Goal: Information Seeking & Learning: Check status

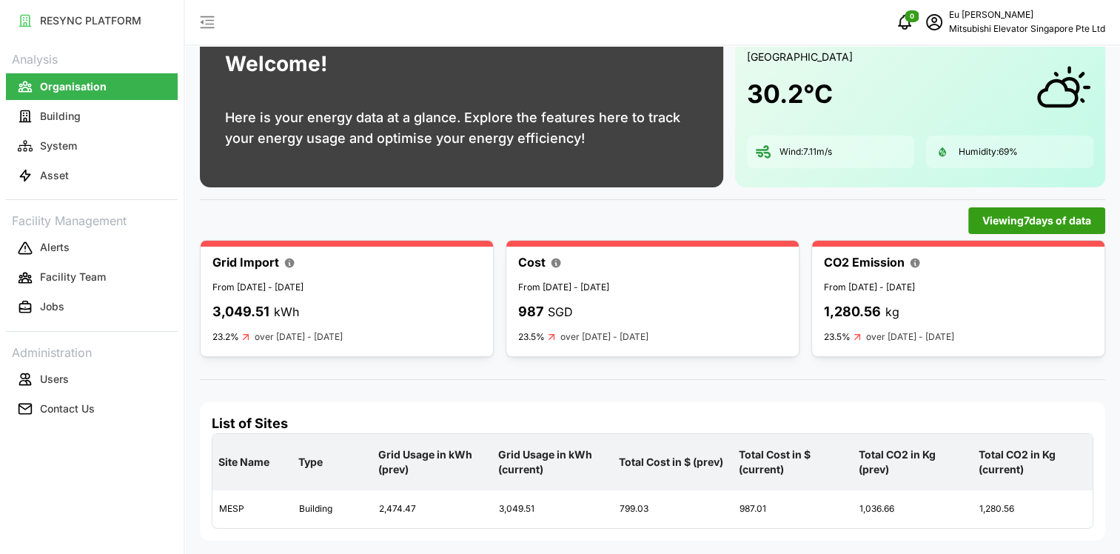
scroll to position [56, 0]
click at [73, 124] on button "Building" at bounding box center [92, 116] width 172 height 27
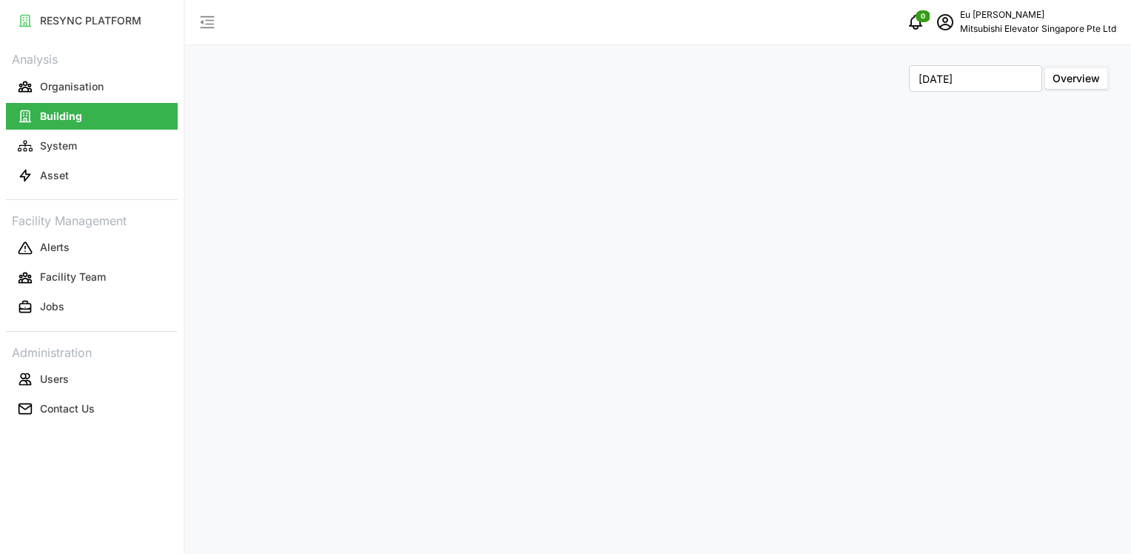
click at [1065, 78] on span "Overview" at bounding box center [1076, 78] width 47 height 13
click at [1045, 68] on input "Overview" at bounding box center [1045, 68] width 0 height 0
click at [98, 92] on p "Organisation" at bounding box center [72, 86] width 64 height 15
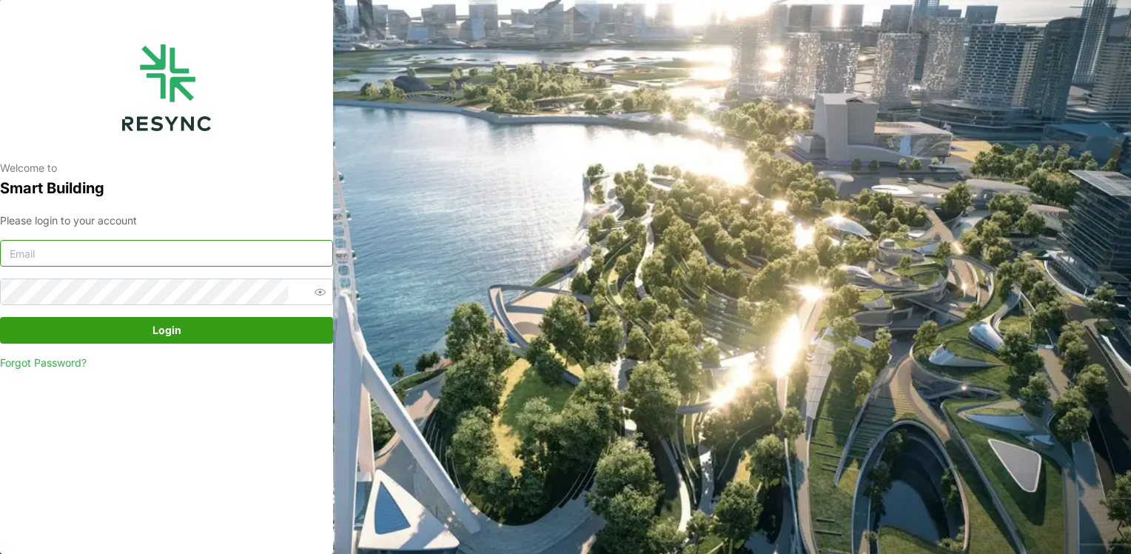
type input "christina.eu@mesp.meap.com"
click at [156, 323] on span "Login" at bounding box center [167, 330] width 29 height 25
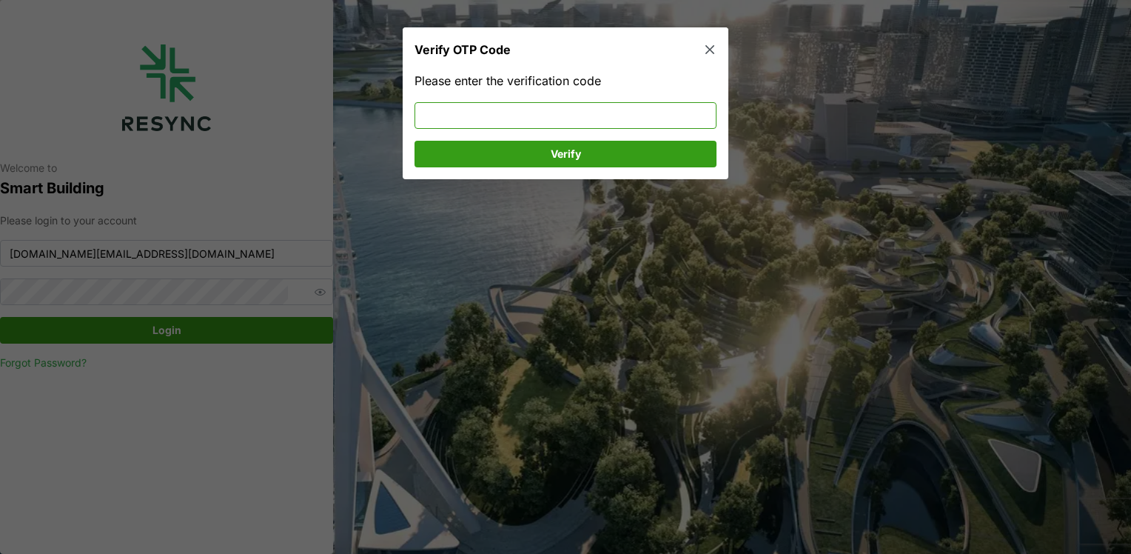
click at [592, 129] on input at bounding box center [566, 115] width 302 height 27
type input "147185"
click at [586, 153] on span "Verify" at bounding box center [566, 153] width 274 height 25
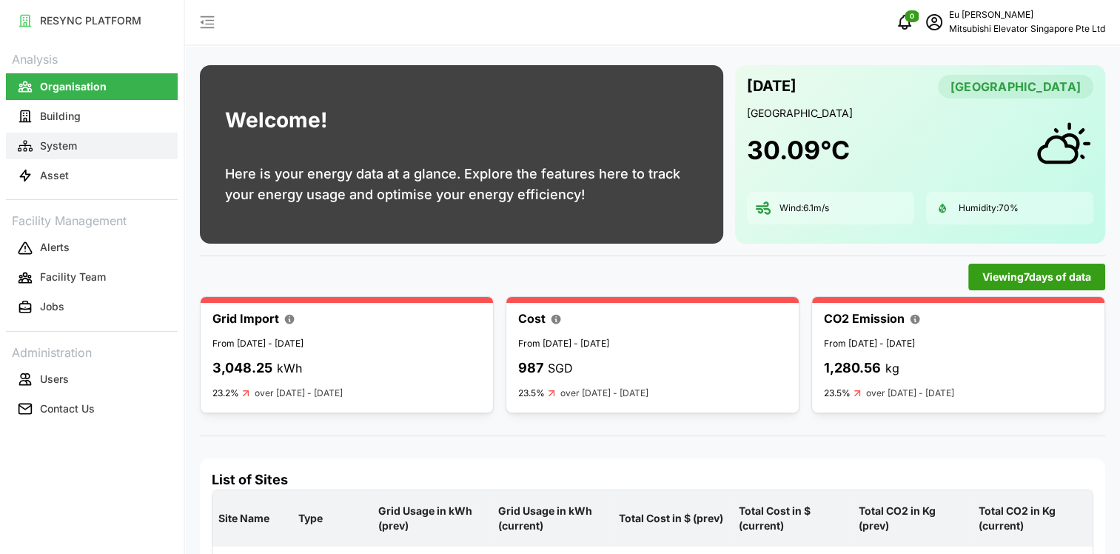
click at [80, 152] on button "System" at bounding box center [92, 146] width 172 height 27
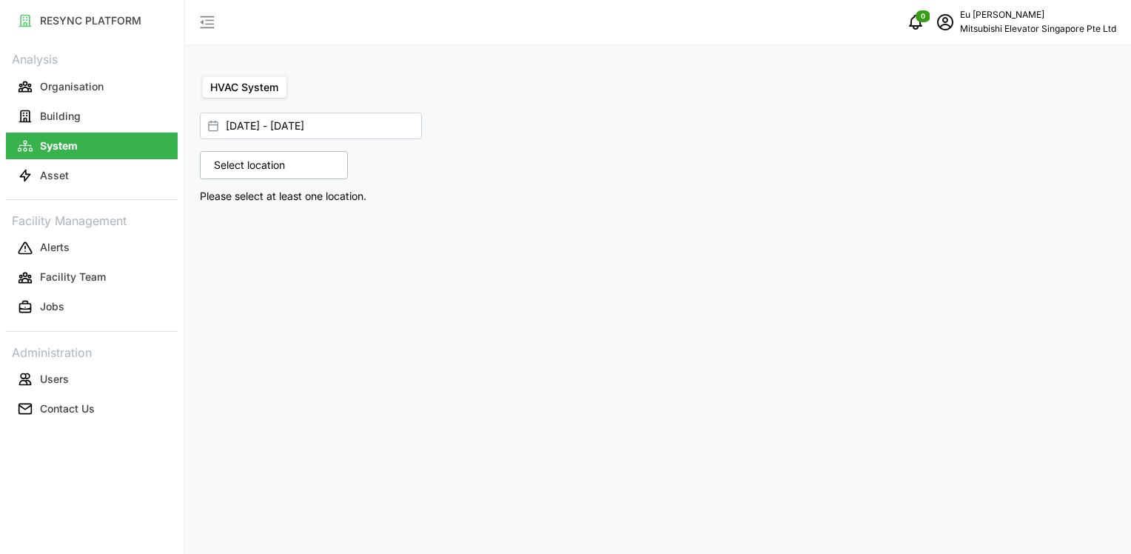
click at [287, 170] on p "Select location" at bounding box center [250, 165] width 86 height 15
click at [284, 234] on span "MESP" at bounding box center [282, 230] width 29 height 15
click at [215, 227] on icon at bounding box center [219, 230] width 12 height 12
click at [62, 171] on p "Asset" at bounding box center [54, 175] width 29 height 15
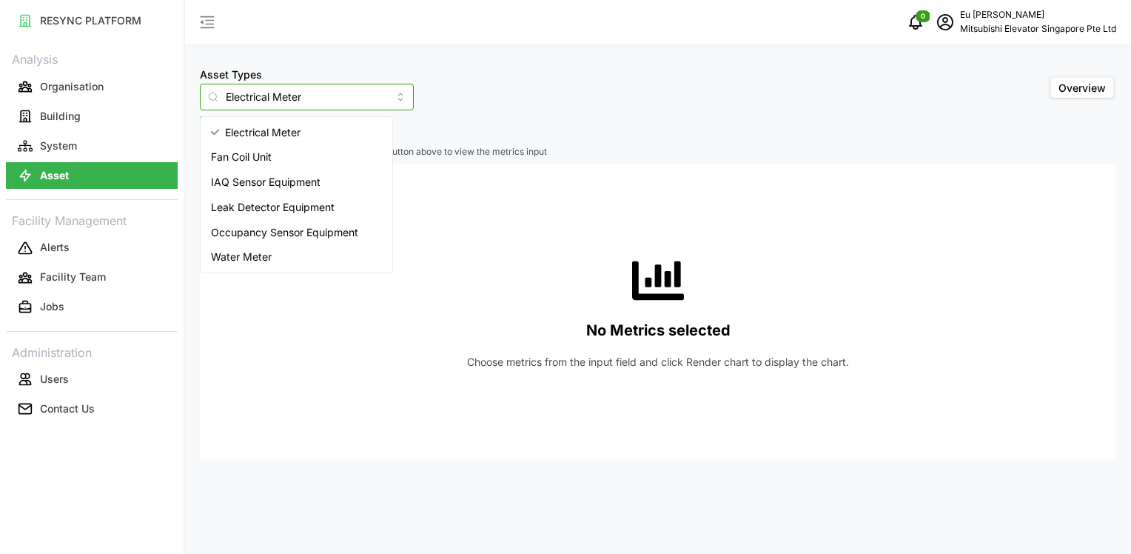
click at [383, 101] on input "Electrical Meter" at bounding box center [307, 97] width 214 height 27
click at [338, 185] on div "IAQ Sensor Equipment" at bounding box center [297, 182] width 186 height 25
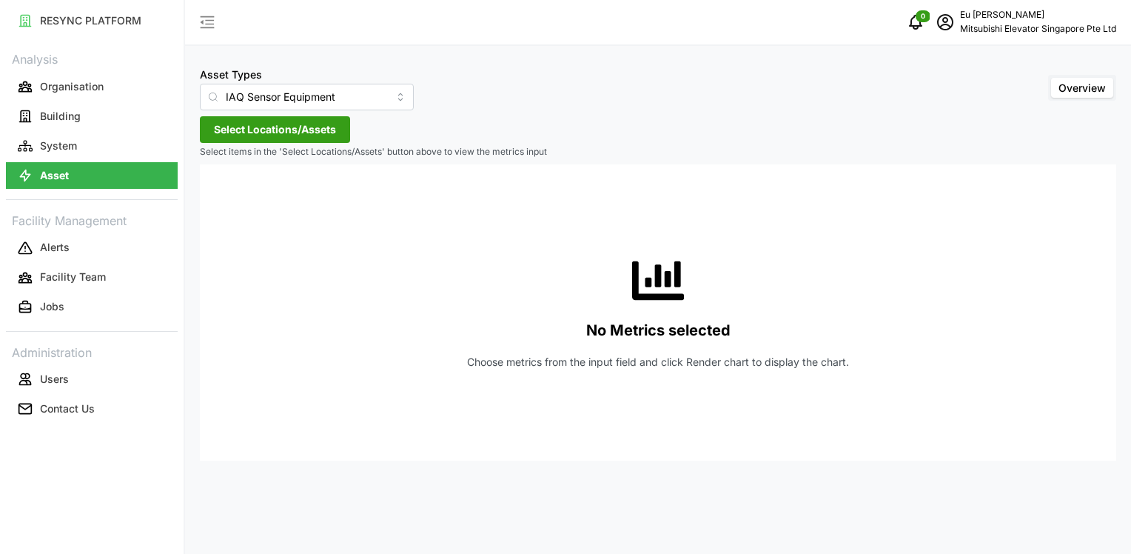
click at [331, 136] on span "Select Locations/Assets" at bounding box center [275, 129] width 122 height 25
click at [285, 199] on span "MESP" at bounding box center [282, 197] width 29 height 15
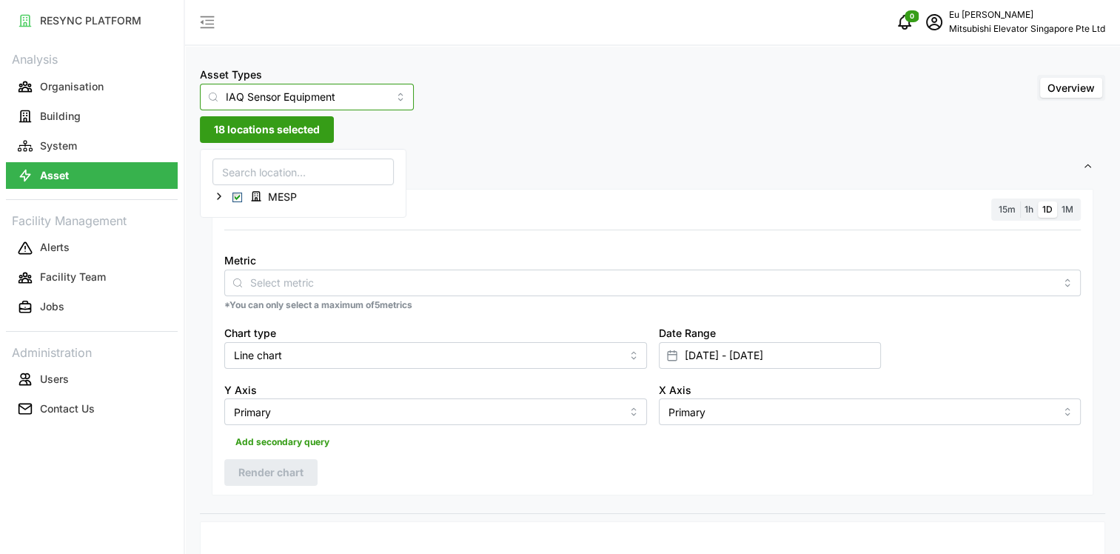
click at [380, 96] on input "IAQ Sensor Equipment" at bounding box center [307, 97] width 214 height 27
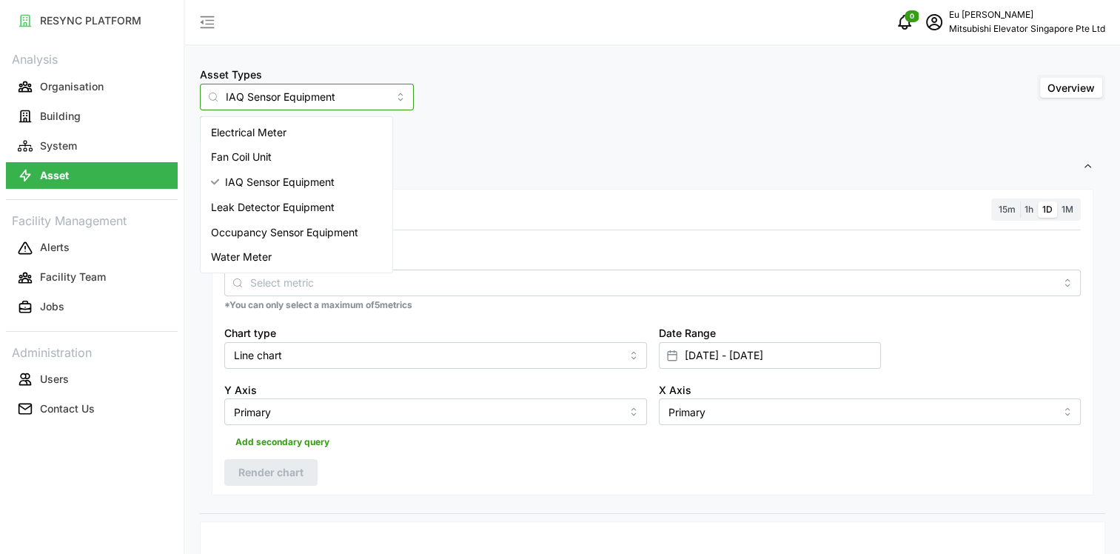
click at [271, 136] on span "Electrical Meter" at bounding box center [249, 132] width 76 height 16
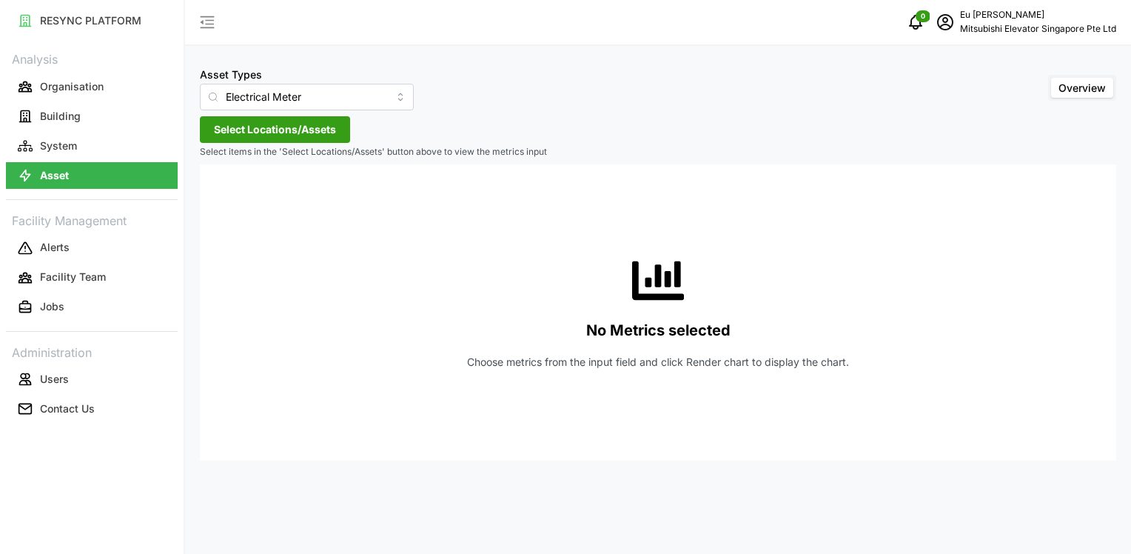
click at [278, 135] on span "Select Locations/Assets" at bounding box center [275, 129] width 122 height 25
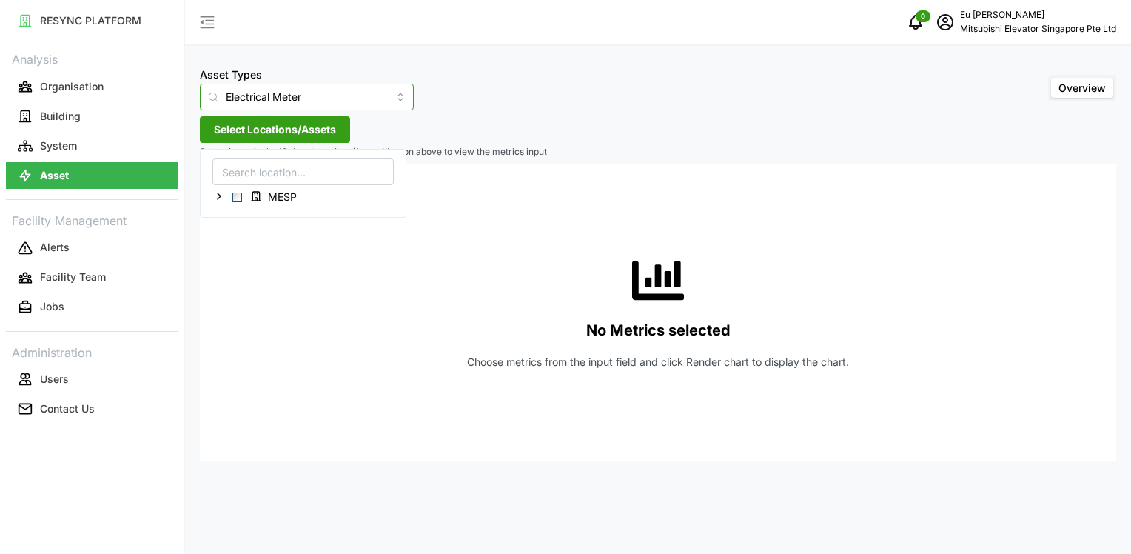
click at [382, 97] on input "Electrical Meter" at bounding box center [307, 97] width 214 height 27
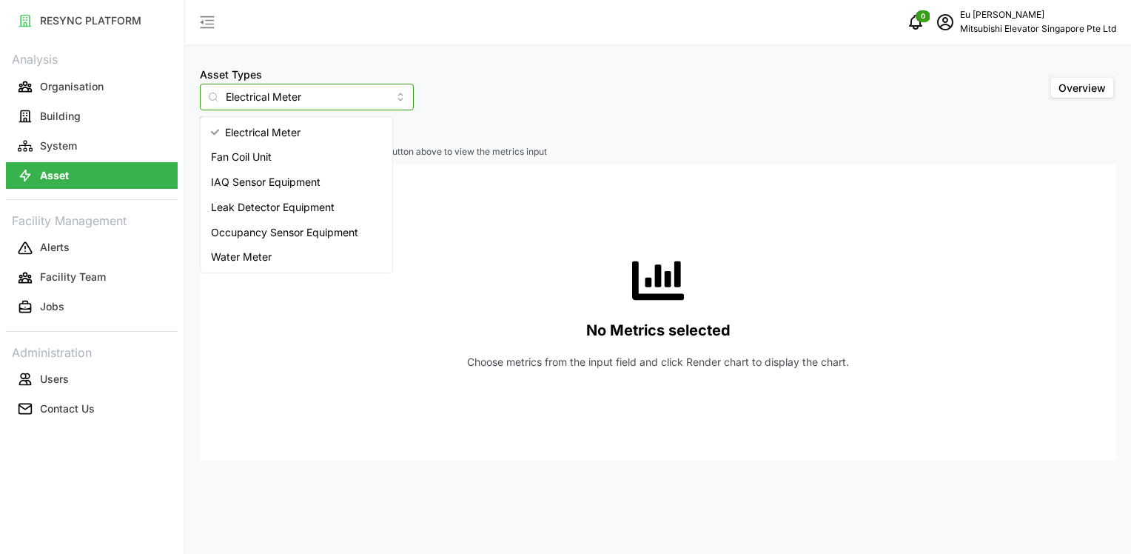
click at [292, 210] on span "Leak Detector Equipment" at bounding box center [273, 207] width 124 height 16
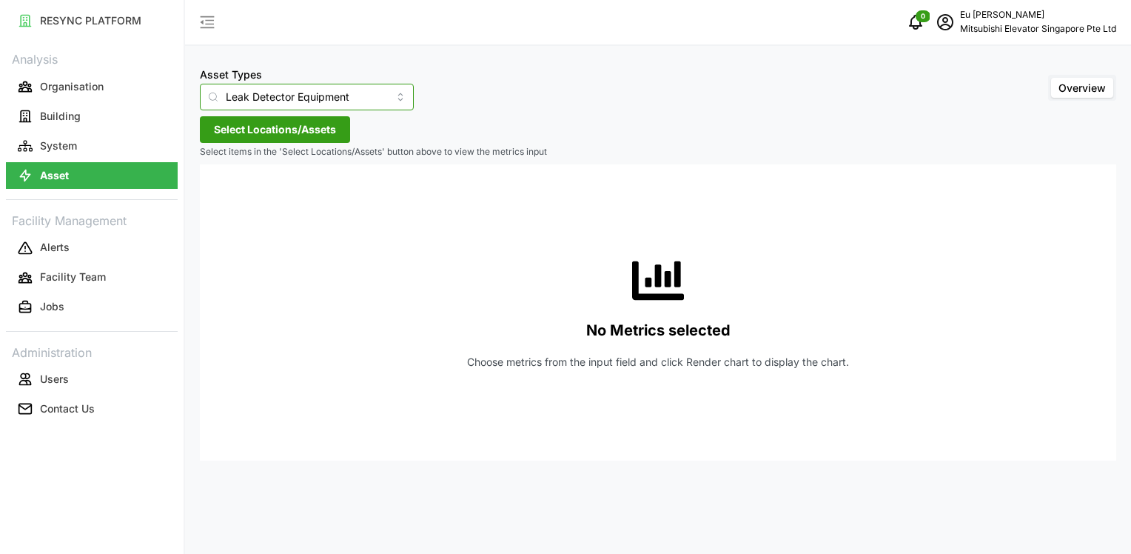
click at [380, 96] on input "Leak Detector Equipment" at bounding box center [307, 97] width 214 height 27
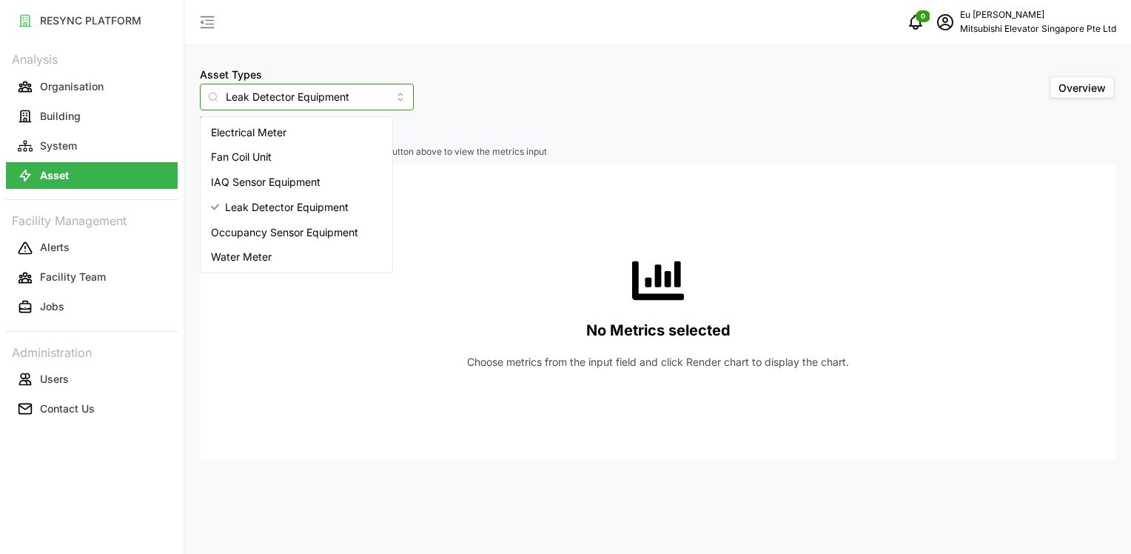
click at [330, 234] on span "Occupancy Sensor Equipment" at bounding box center [284, 232] width 147 height 16
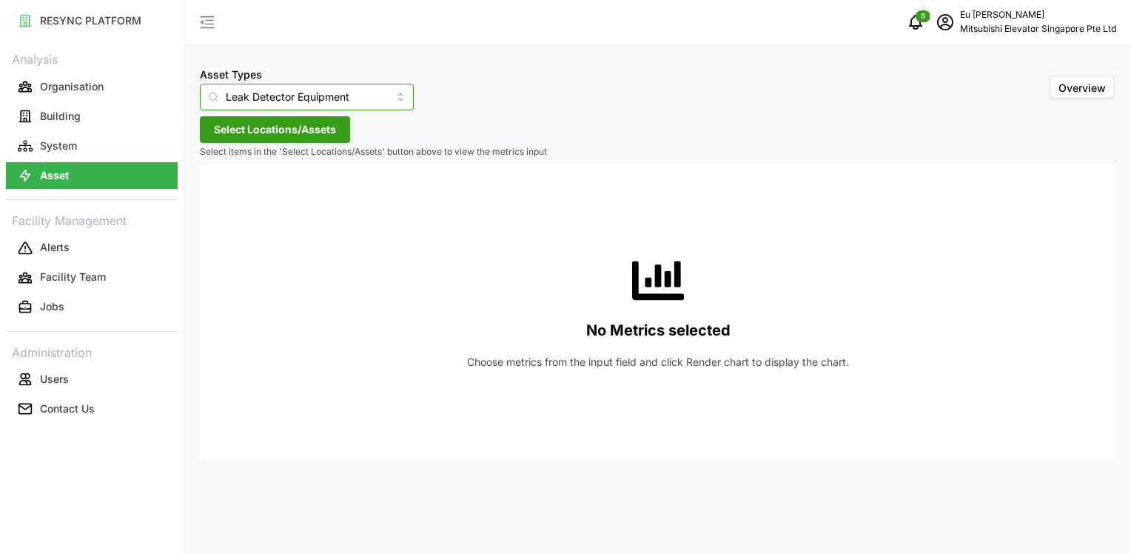
type input "Occupancy Sensor Equipment"
click at [329, 126] on span "Select Locations/Assets" at bounding box center [275, 129] width 122 height 25
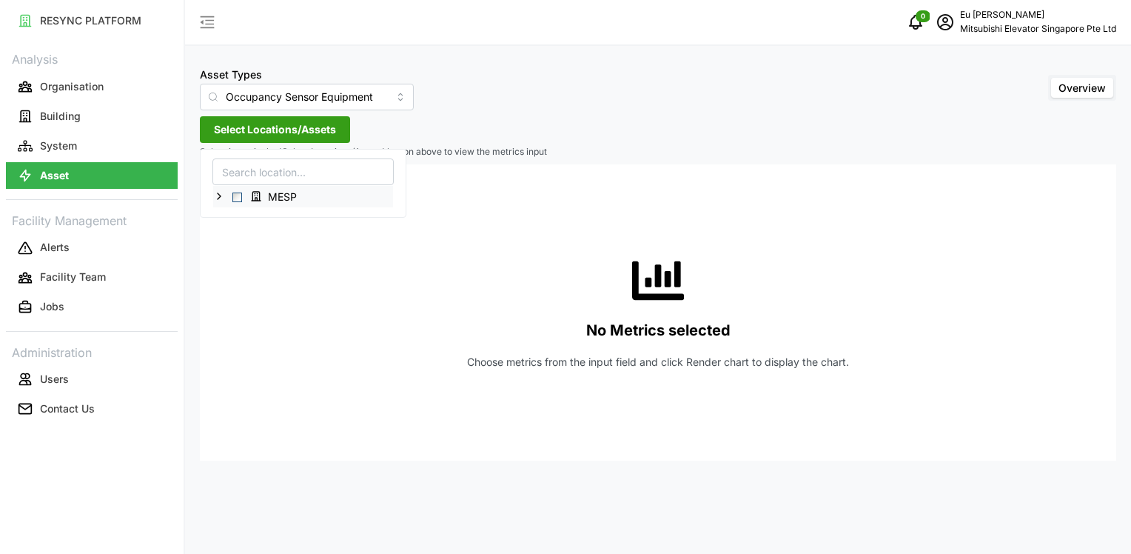
click at [216, 197] on icon at bounding box center [219, 196] width 12 height 12
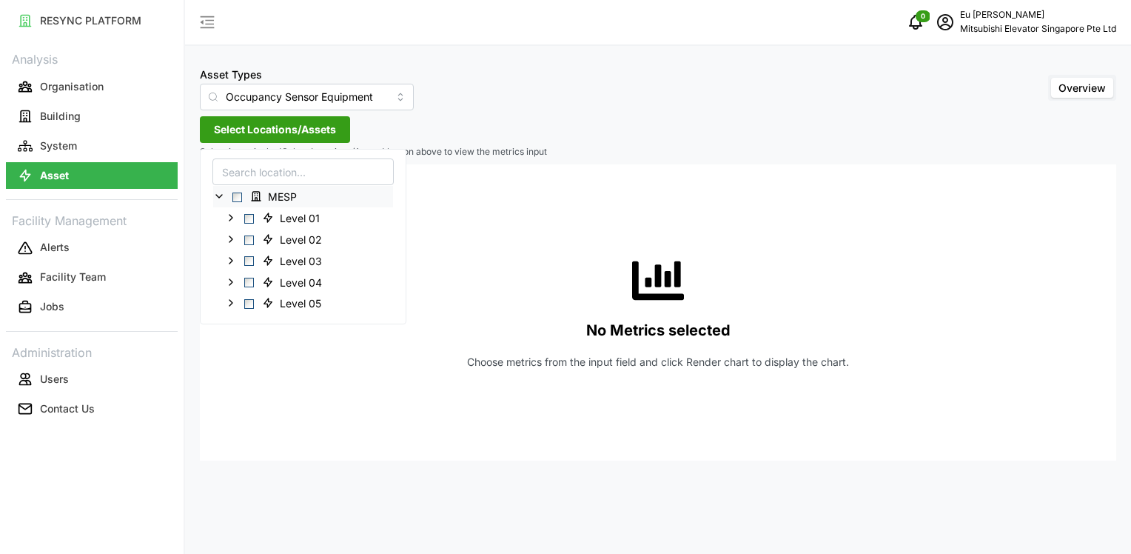
click at [221, 197] on icon at bounding box center [219, 196] width 12 height 12
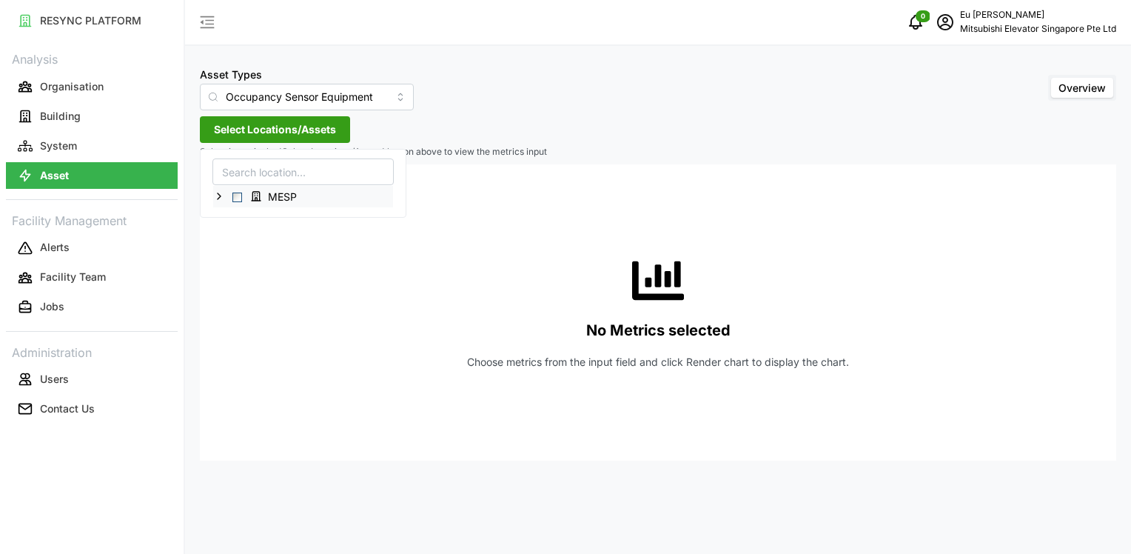
click at [221, 197] on icon at bounding box center [219, 196] width 12 height 12
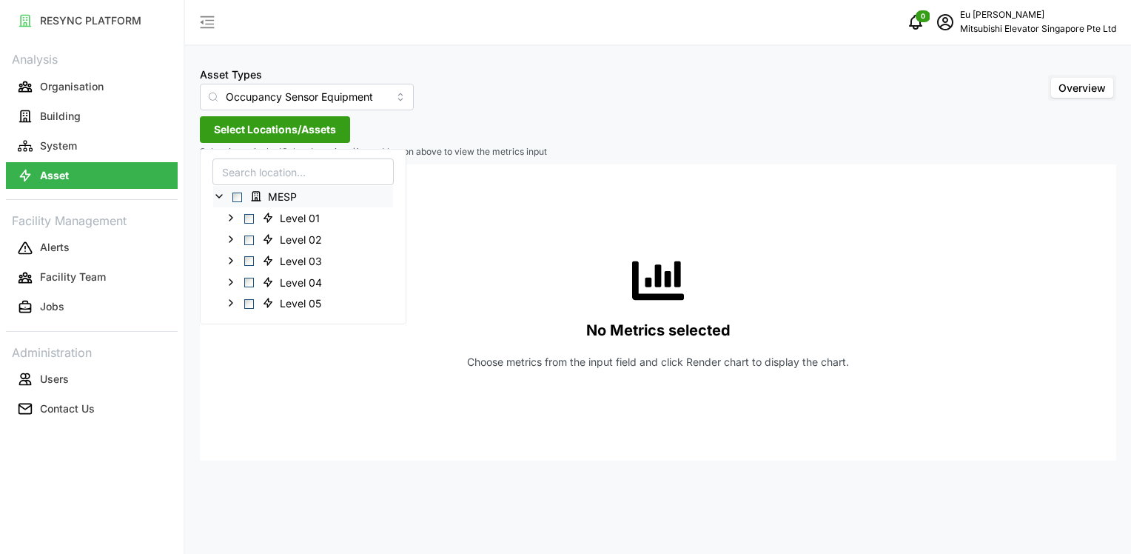
click at [276, 197] on span "MESP" at bounding box center [282, 197] width 29 height 15
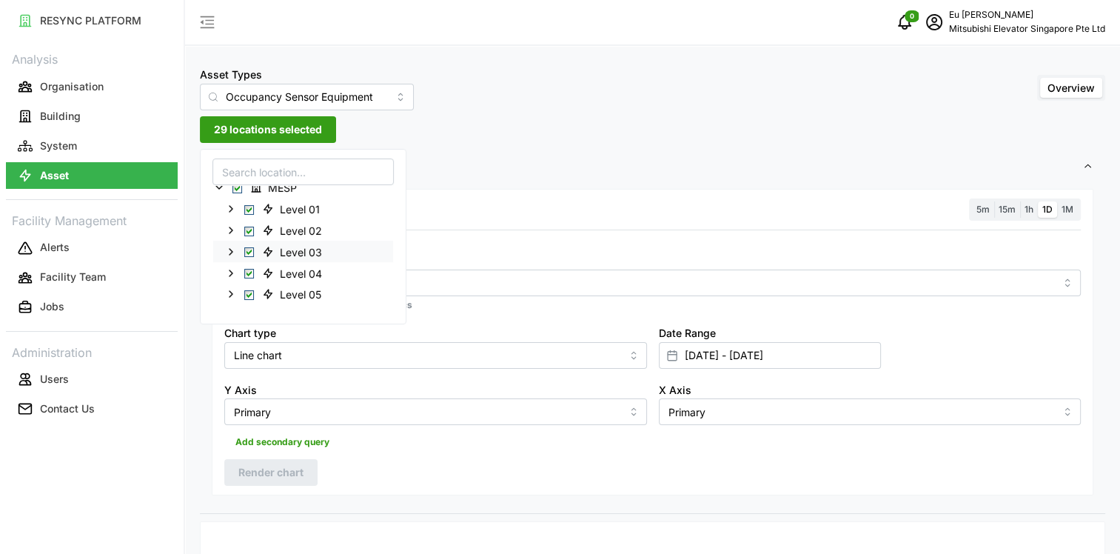
scroll to position [16, 0]
click at [312, 286] on span "Level 05" at bounding box center [300, 288] width 41 height 15
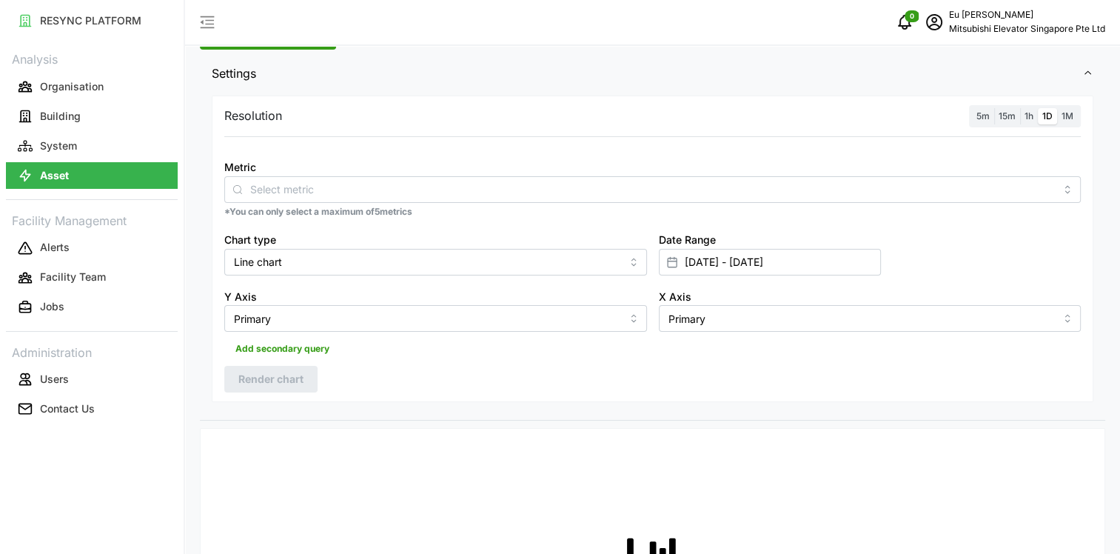
scroll to position [74, 0]
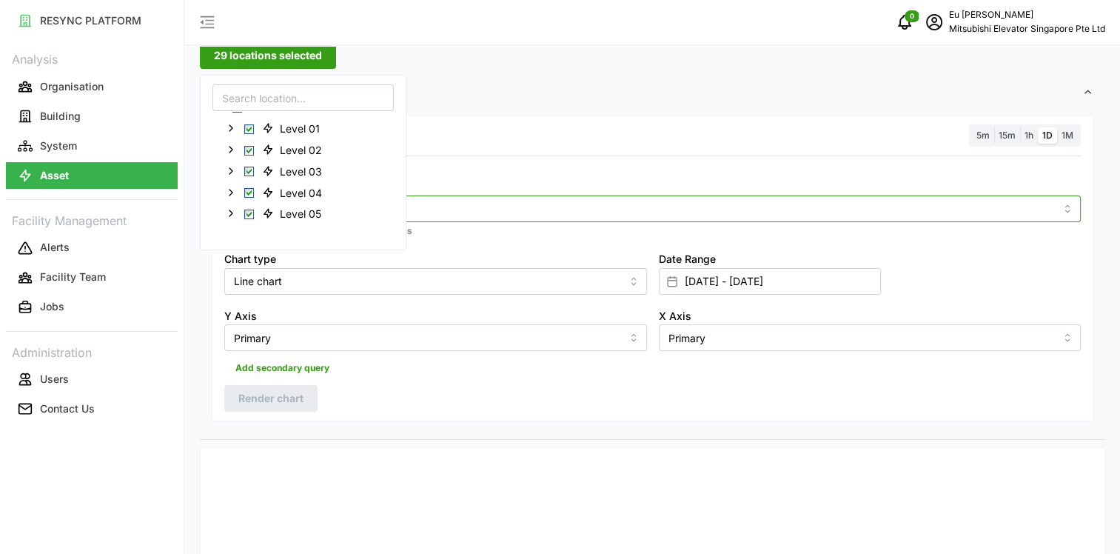
click at [454, 212] on input "Metric" at bounding box center [652, 208] width 805 height 16
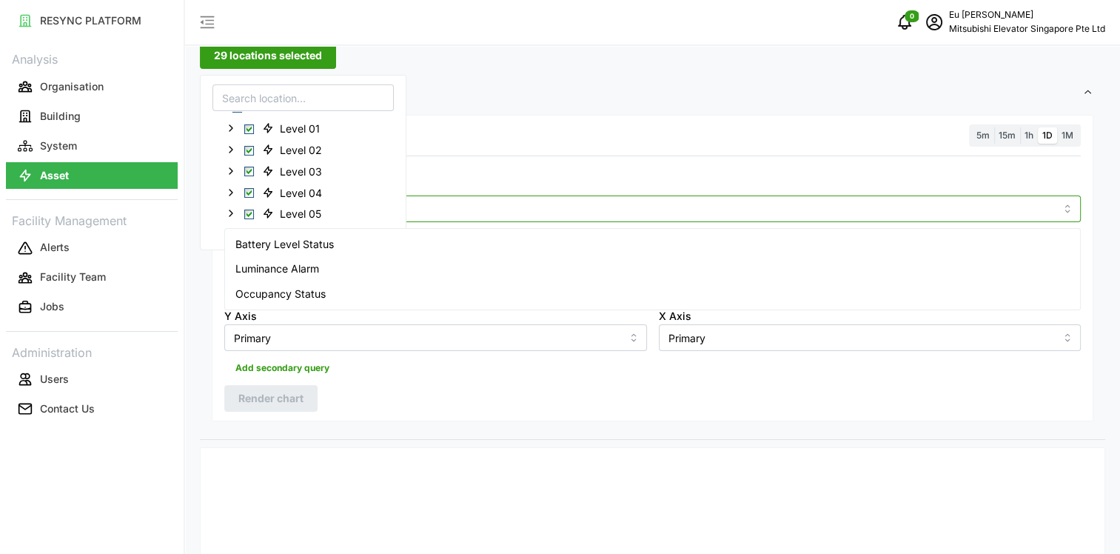
click at [454, 212] on input "Metric" at bounding box center [652, 208] width 805 height 16
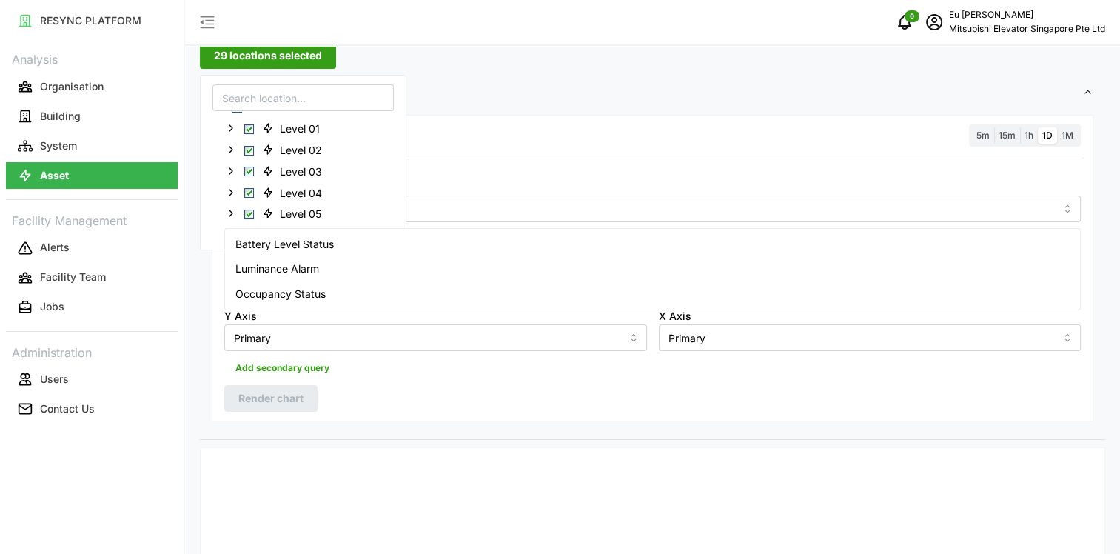
click at [455, 135] on div "Resolution 5m 15m 1h 1D 1M" at bounding box center [652, 135] width 857 height 23
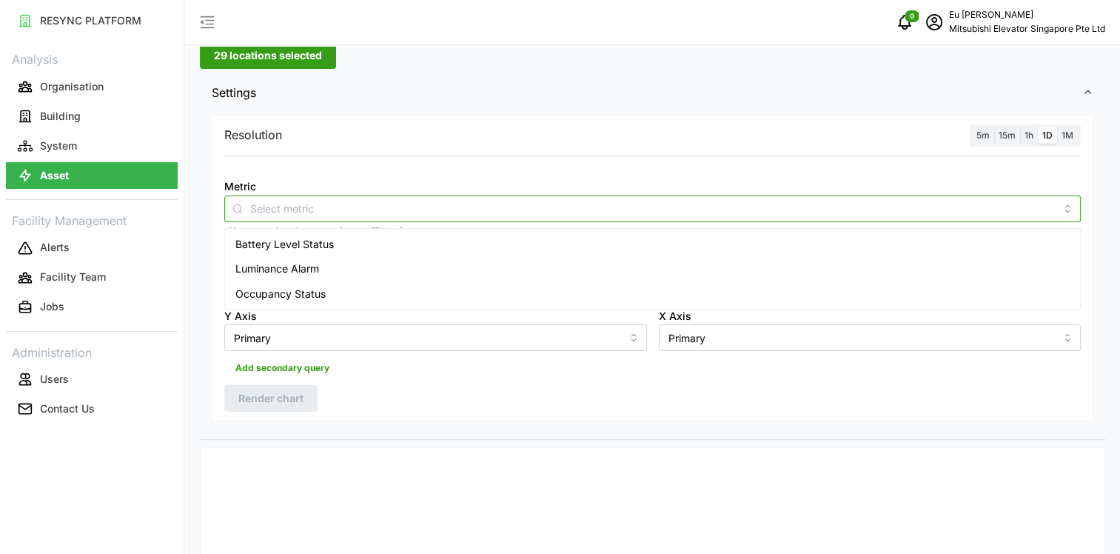
click at [358, 209] on input "Metric" at bounding box center [652, 208] width 805 height 16
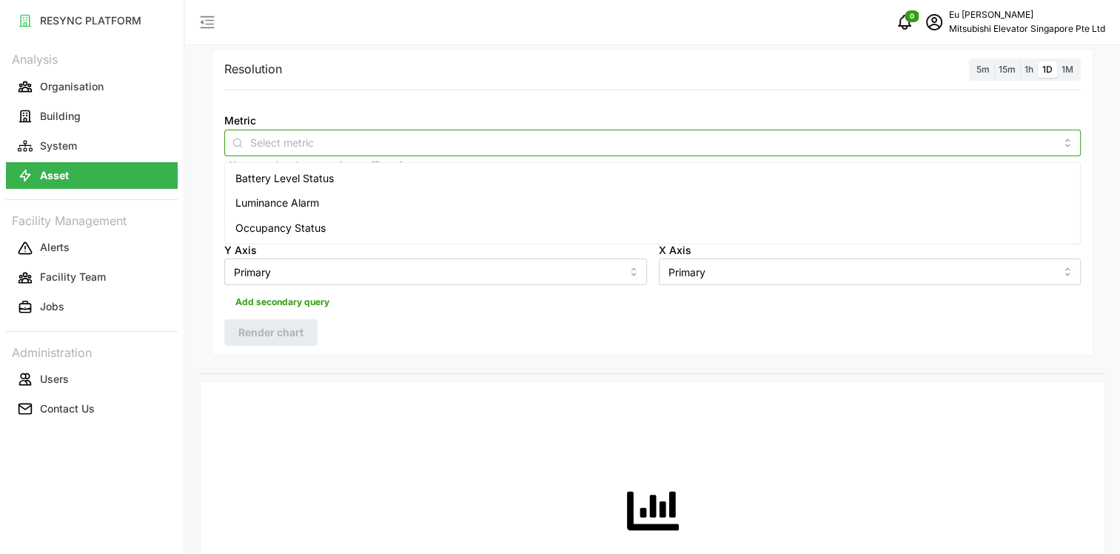
scroll to position [148, 0]
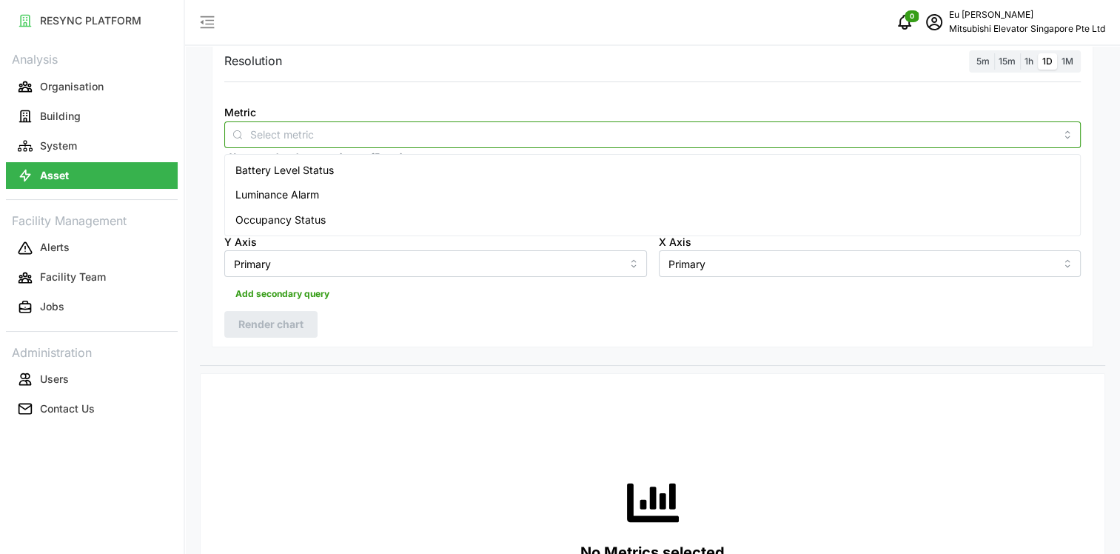
click at [332, 219] on div "Occupancy Status" at bounding box center [652, 219] width 849 height 25
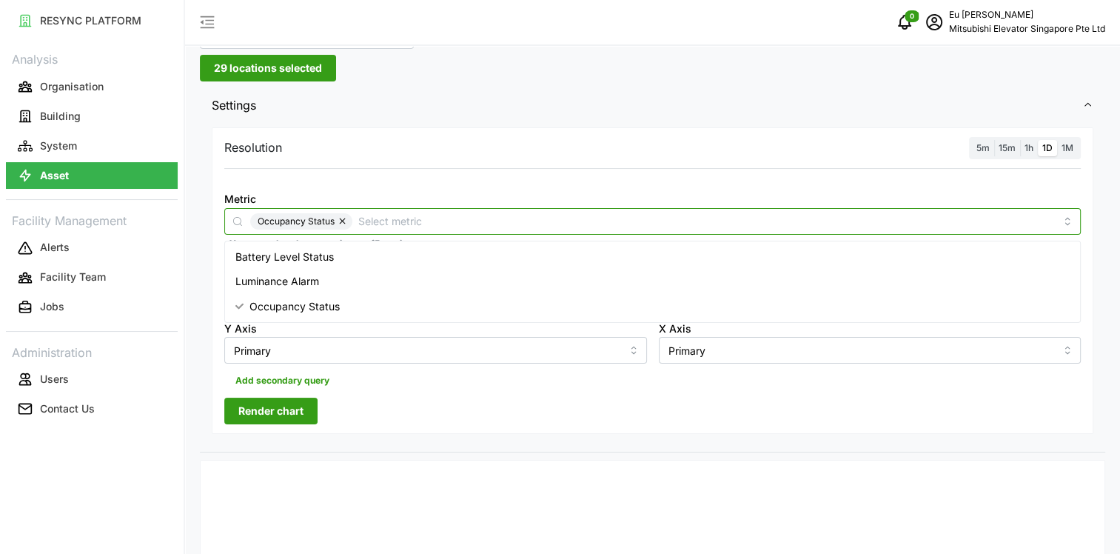
scroll to position [0, 0]
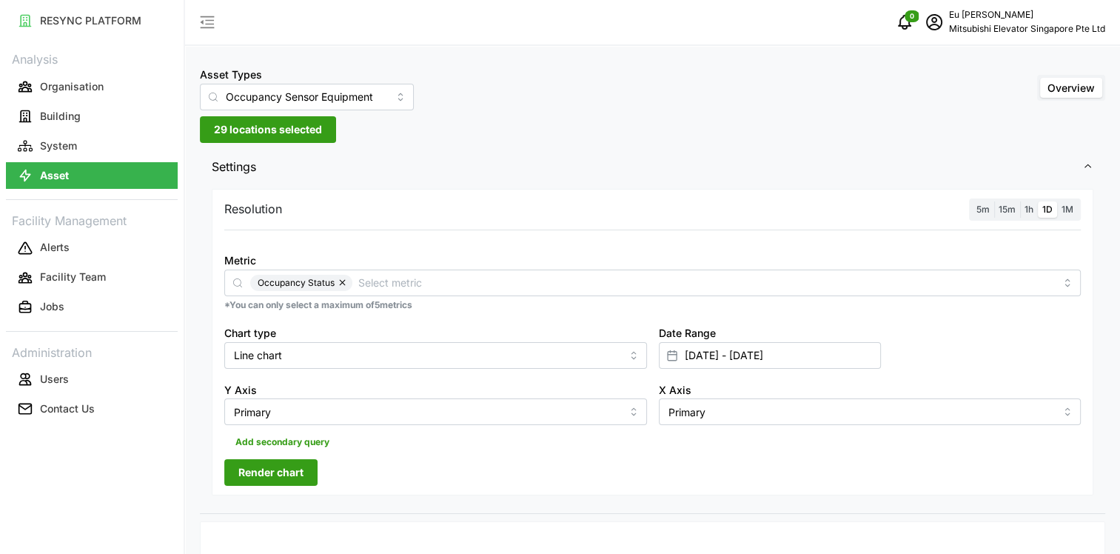
click at [292, 474] on span "Render chart" at bounding box center [270, 472] width 65 height 25
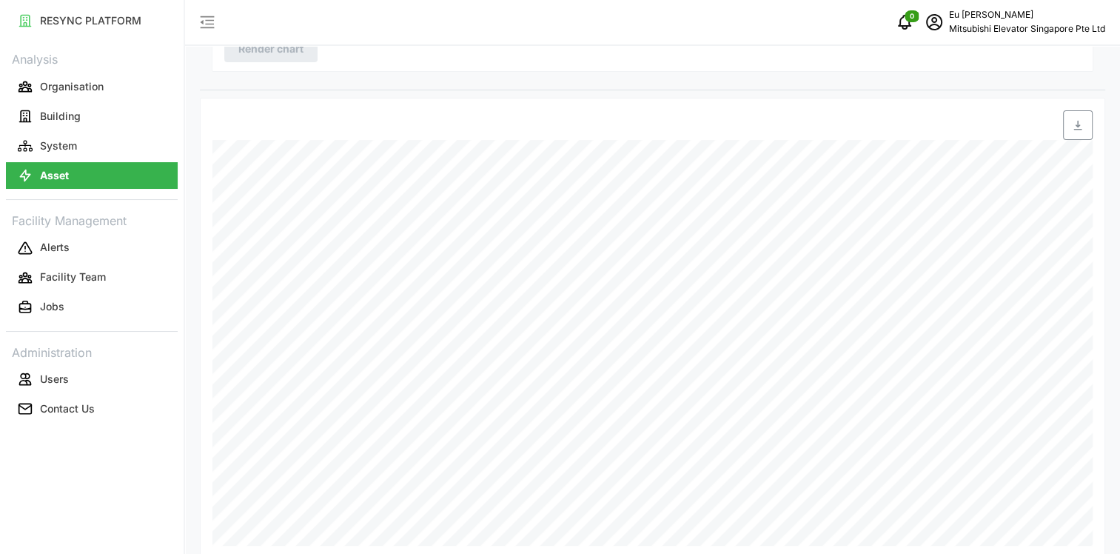
scroll to position [442, 0]
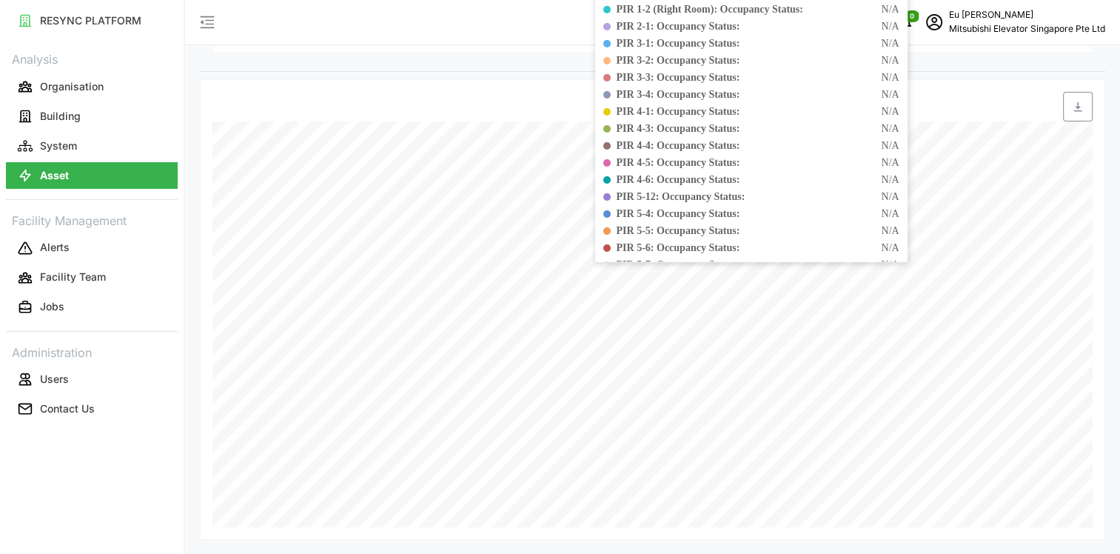
drag, startPoint x: 947, startPoint y: 266, endPoint x: 1133, endPoint y: 341, distance: 201.3
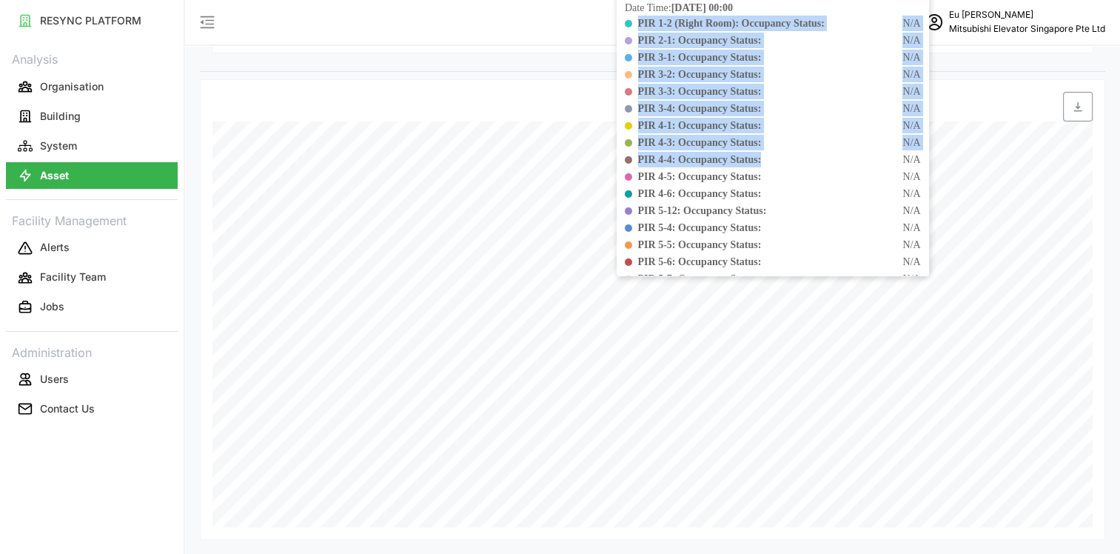
scroll to position [224, 0]
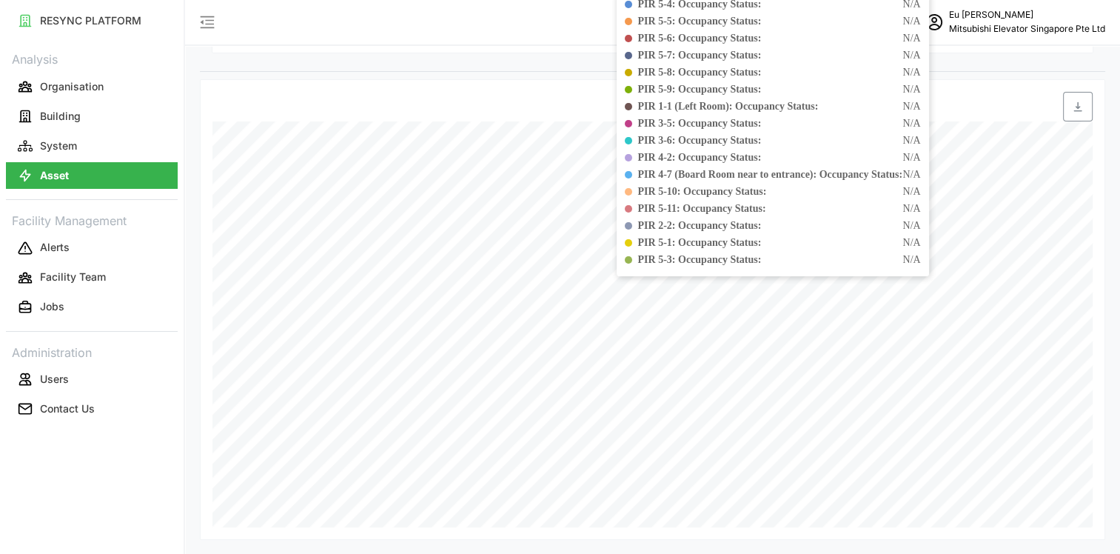
drag, startPoint x: 820, startPoint y: 164, endPoint x: 1133, endPoint y: 429, distance: 410.3
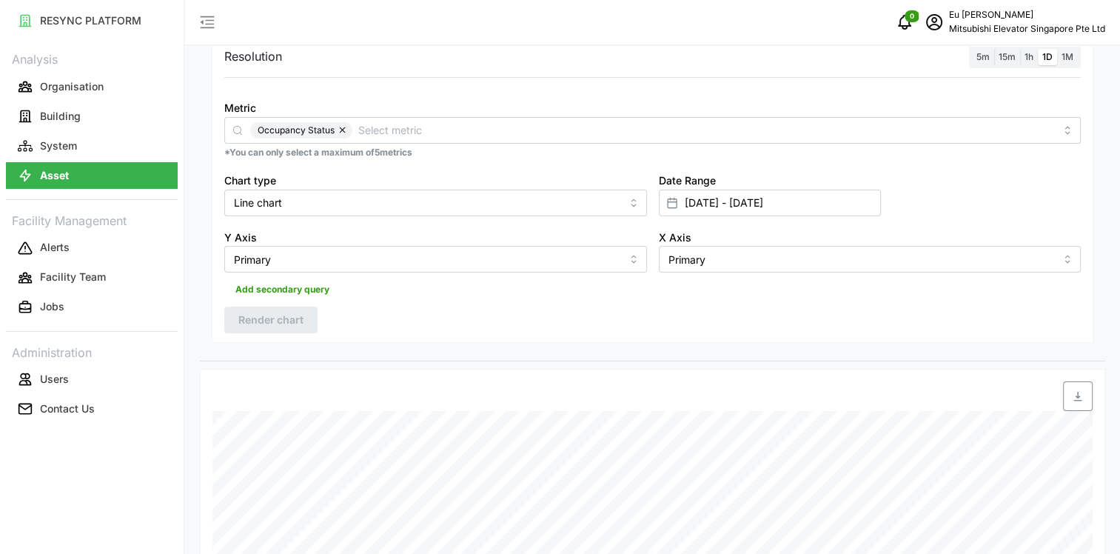
scroll to position [99, 0]
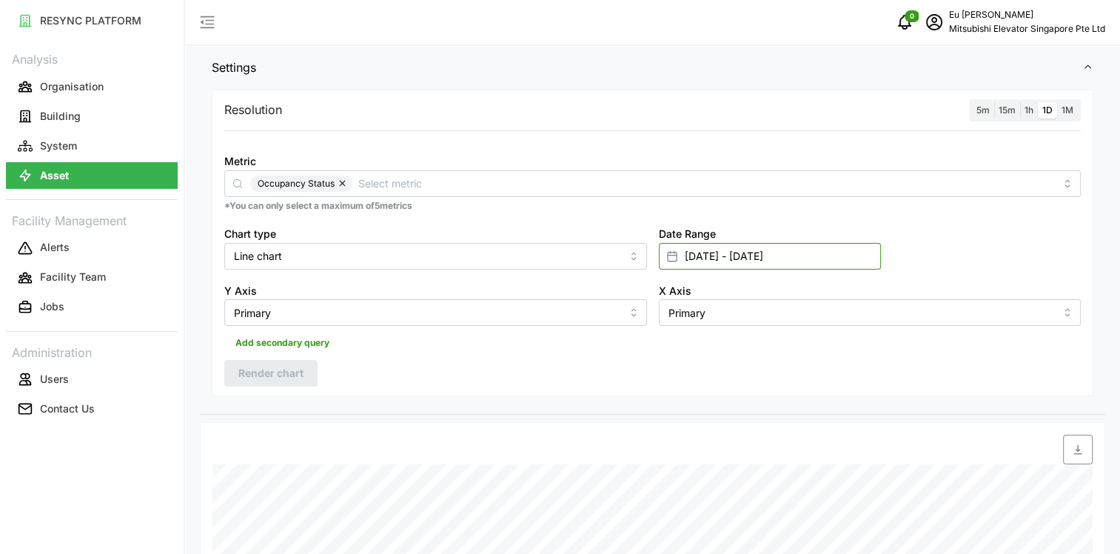
click at [751, 255] on input "[DATE] - [DATE]" at bounding box center [770, 256] width 222 height 27
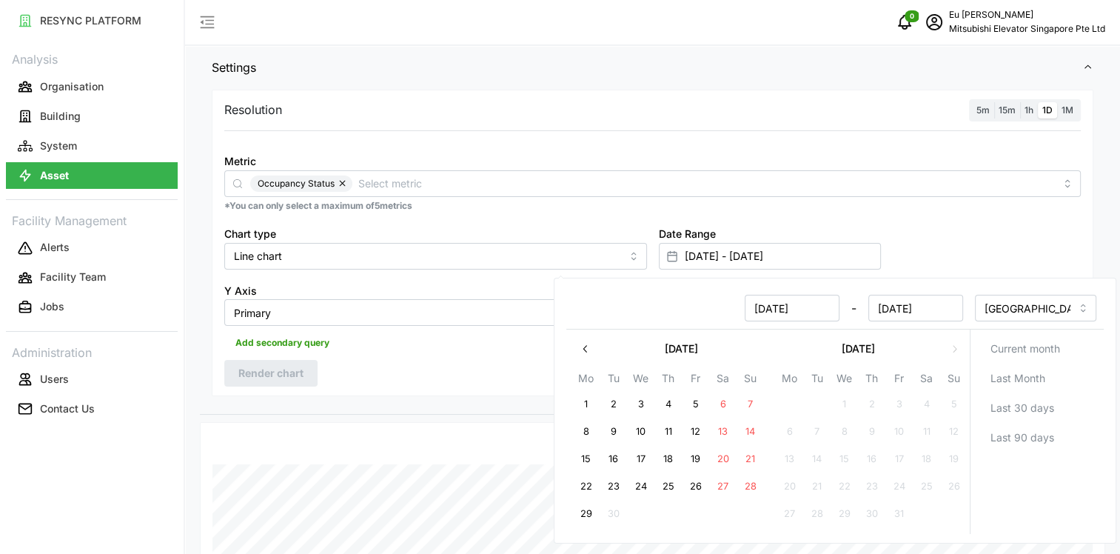
click at [586, 486] on button "22" at bounding box center [585, 486] width 27 height 27
type input "[DATE] - [DATE]"
type input "[DATE]"
click at [588, 511] on button "29" at bounding box center [585, 513] width 27 height 27
click at [1005, 250] on div "Date Range [DATE] - [DATE]" at bounding box center [870, 246] width 435 height 57
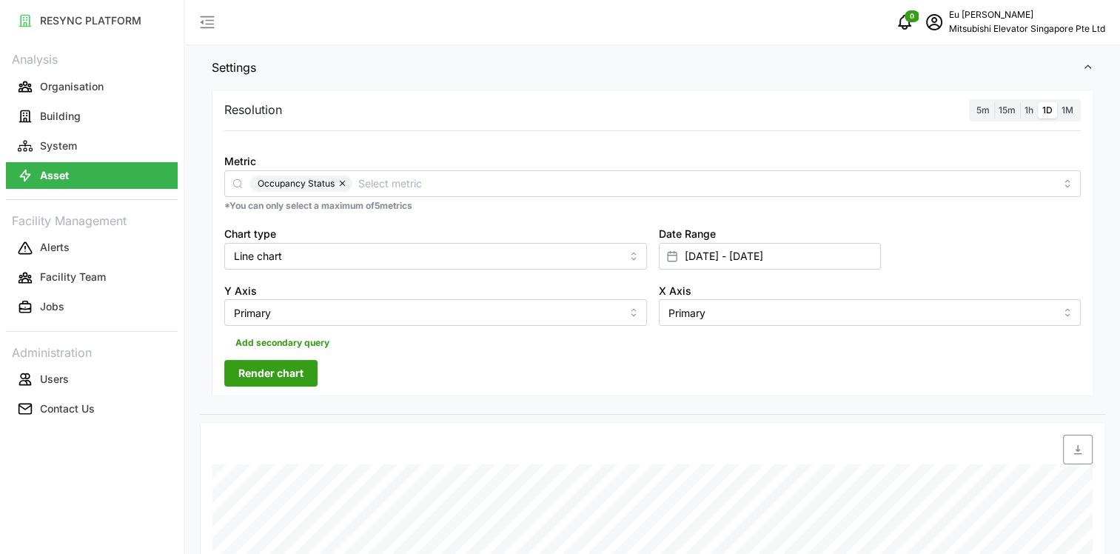
click at [277, 381] on span "Render chart" at bounding box center [270, 373] width 65 height 25
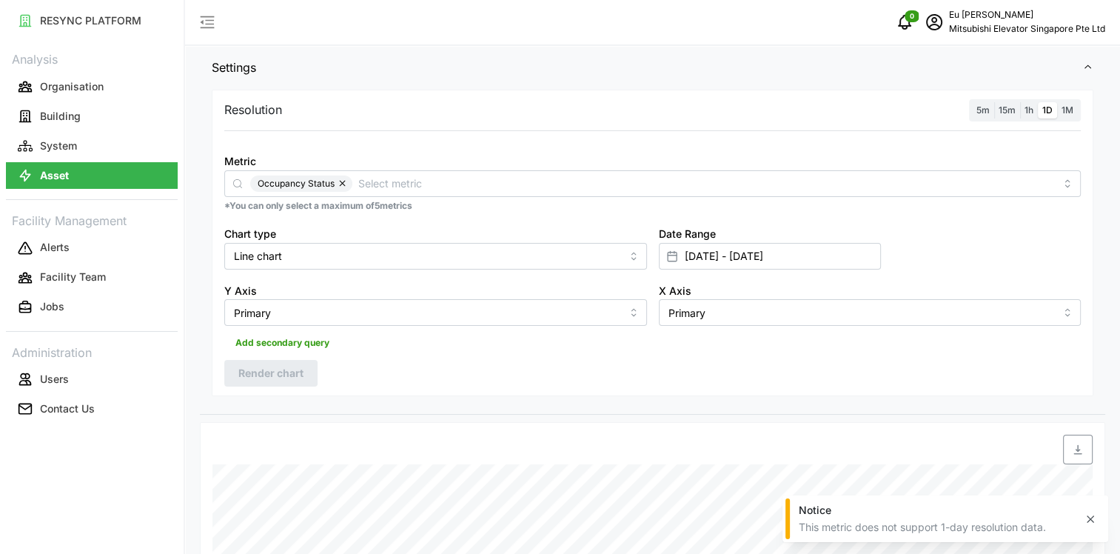
click at [1091, 517] on icon "button" at bounding box center [1091, 519] width 12 height 12
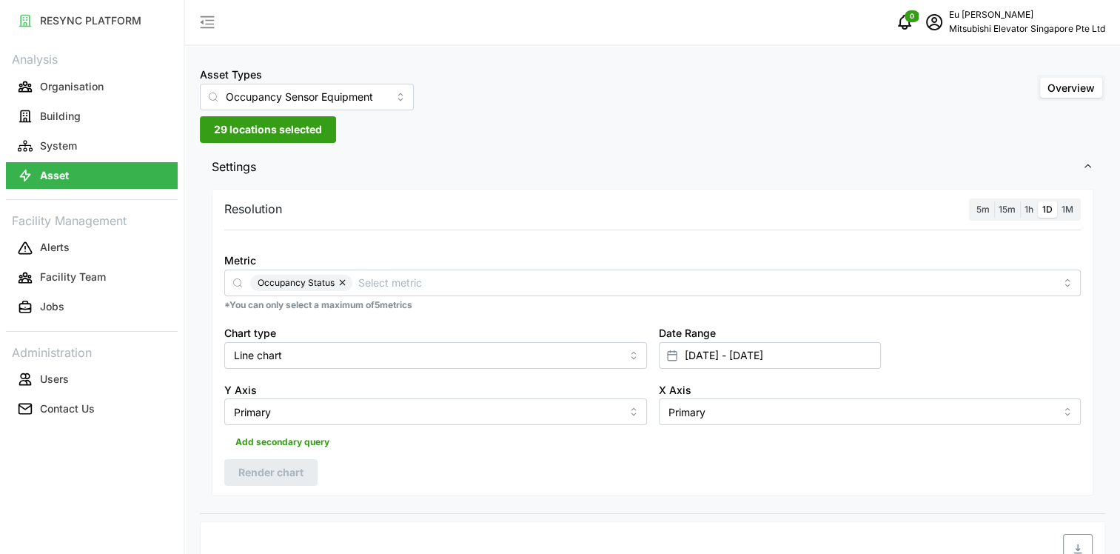
click at [1007, 207] on span "15m" at bounding box center [1007, 209] width 17 height 11
click at [994, 201] on input "15m" at bounding box center [994, 201] width 0 height 0
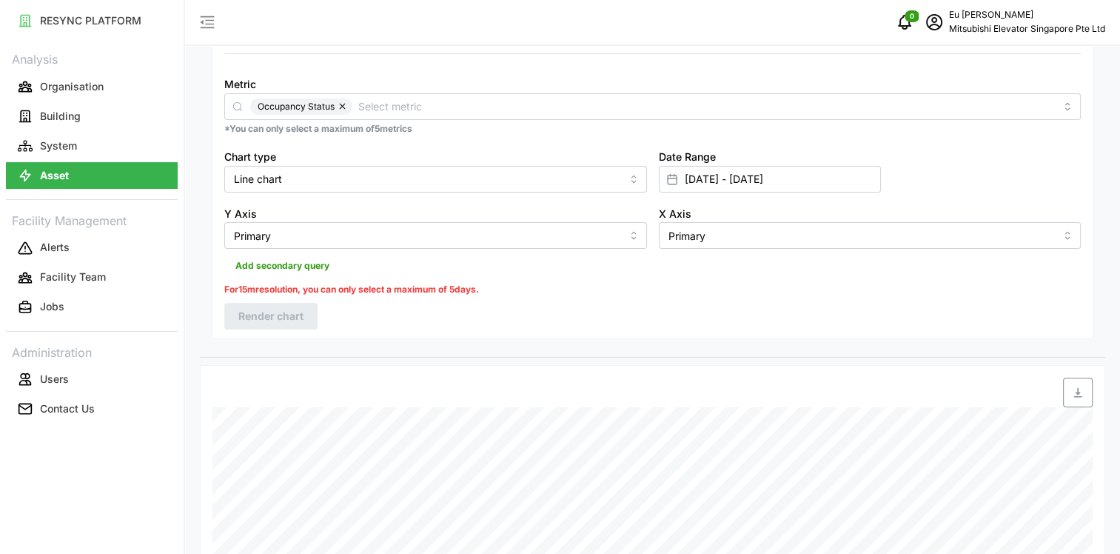
scroll to position [83, 0]
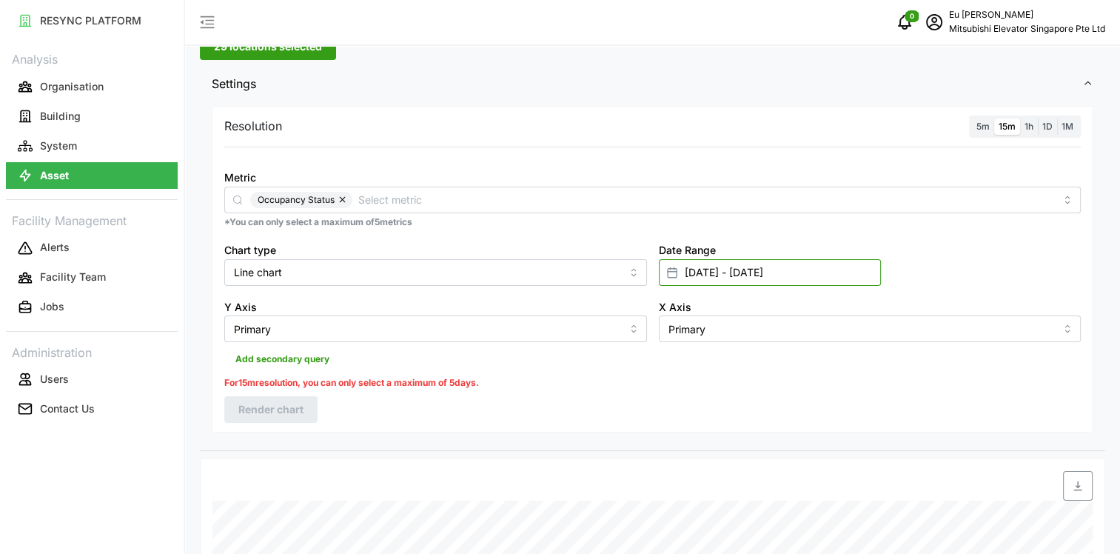
click at [763, 275] on input "[DATE] - [DATE]" at bounding box center [770, 272] width 222 height 27
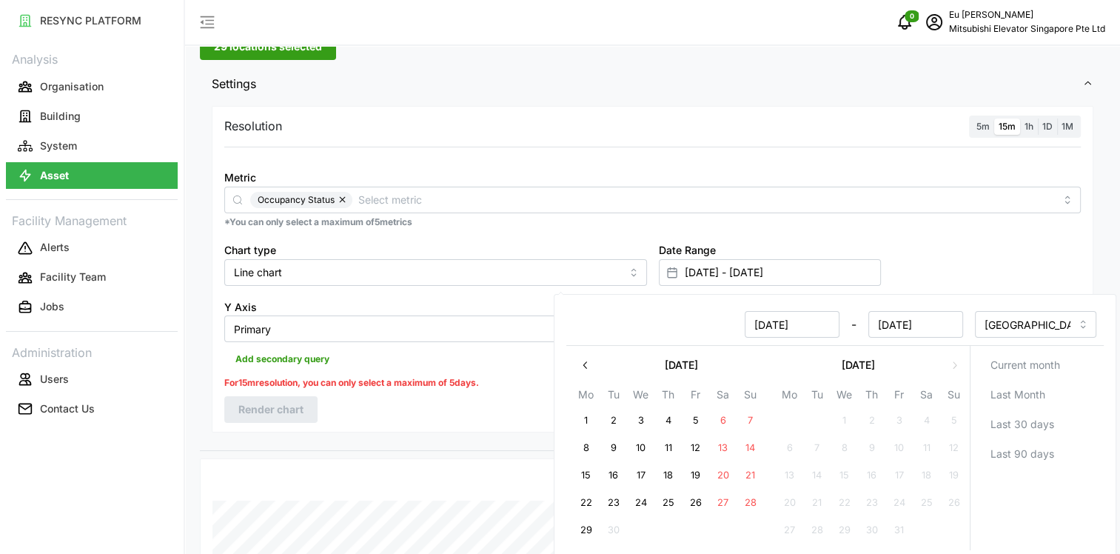
click at [586, 500] on button "22" at bounding box center [585, 502] width 27 height 27
click at [696, 502] on button "26" at bounding box center [695, 502] width 27 height 27
type input "[DATE] - [DATE]"
type input "[DATE]"
click at [946, 249] on div "Date Range [DATE] - [DATE]" at bounding box center [870, 263] width 435 height 57
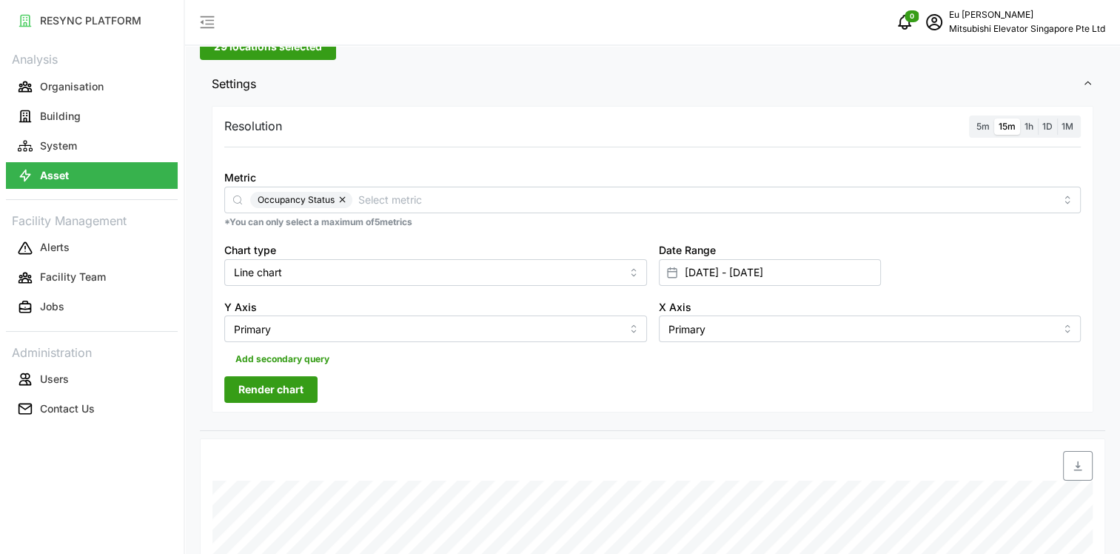
click at [296, 392] on span "Render chart" at bounding box center [270, 389] width 65 height 25
